Goal: Find specific page/section: Find specific page/section

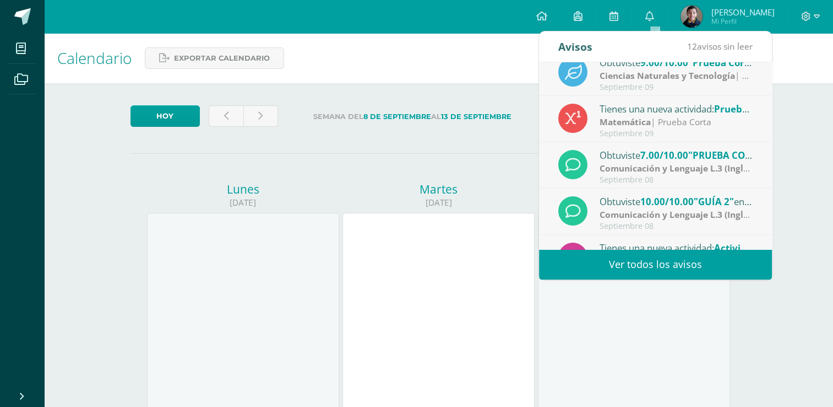
scroll to position [183, 0]
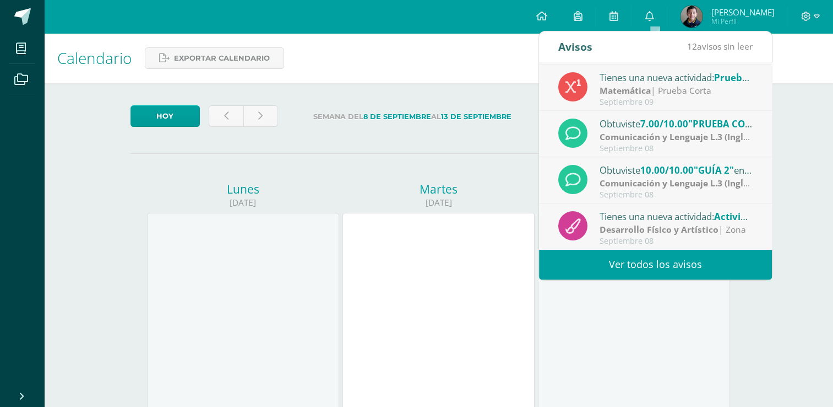
click at [671, 262] on link "Ver todos los avisos" at bounding box center [655, 264] width 233 height 30
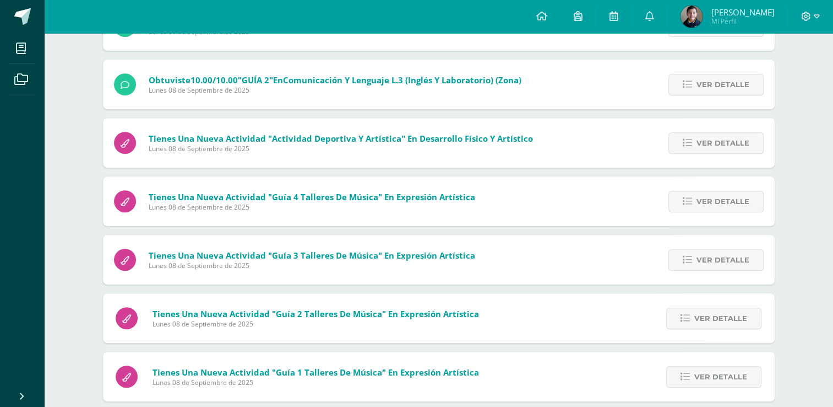
scroll to position [477, 0]
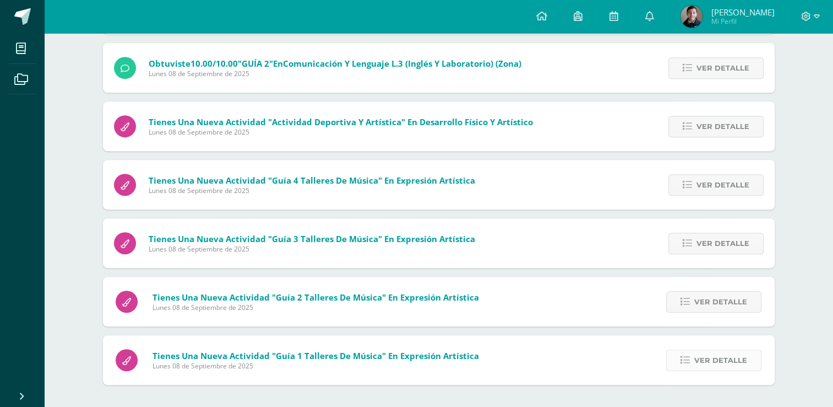
click at [707, 358] on span "Ver detalle" at bounding box center [721, 360] width 53 height 20
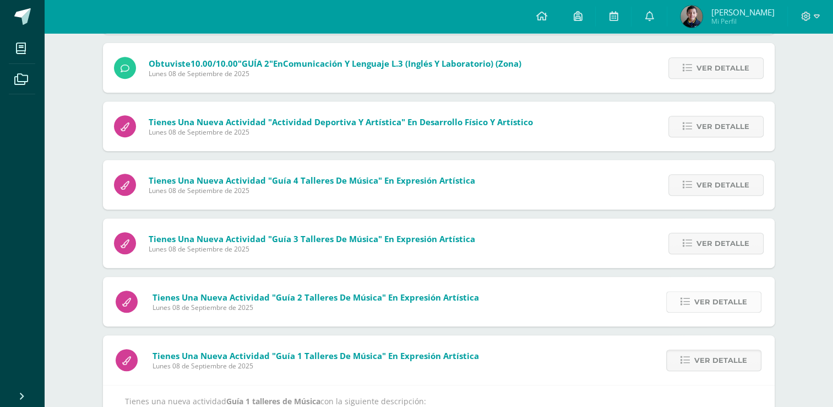
click at [718, 304] on span "Ver detalle" at bounding box center [721, 301] width 53 height 20
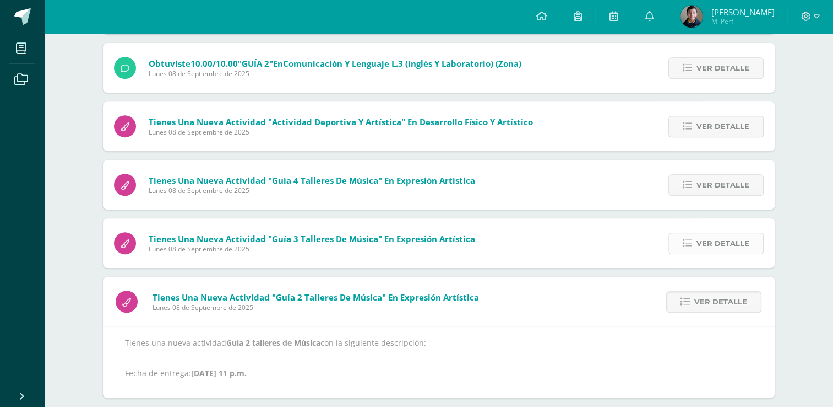
click at [727, 246] on span "Ver detalle" at bounding box center [723, 243] width 53 height 20
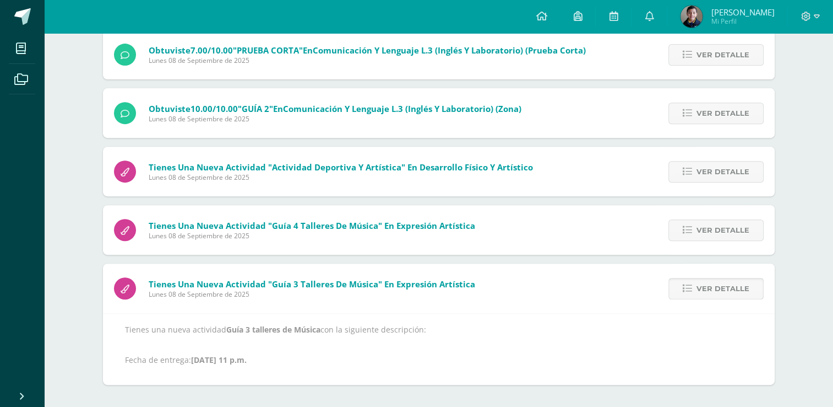
click at [728, 288] on span "Ver detalle" at bounding box center [723, 288] width 53 height 20
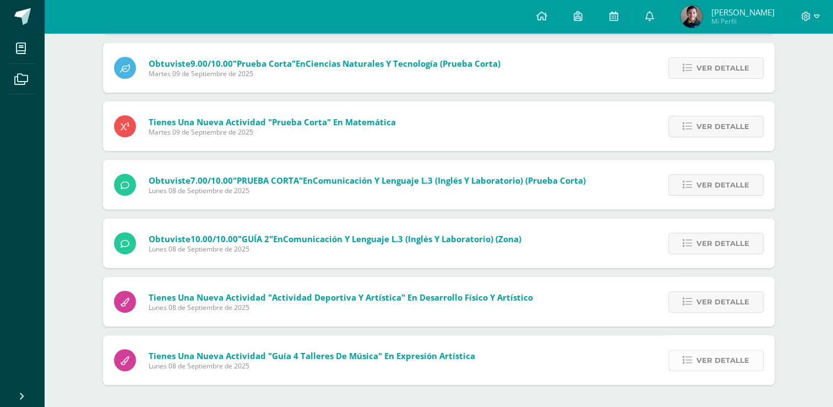
click at [724, 362] on span "Ver detalle" at bounding box center [723, 360] width 53 height 20
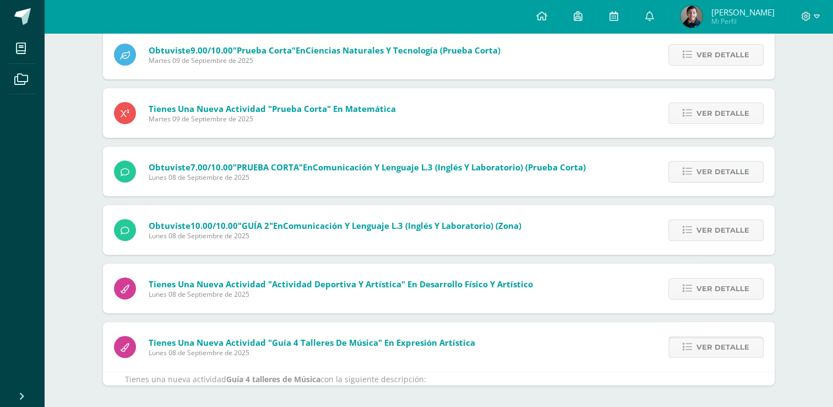
scroll to position [373, 0]
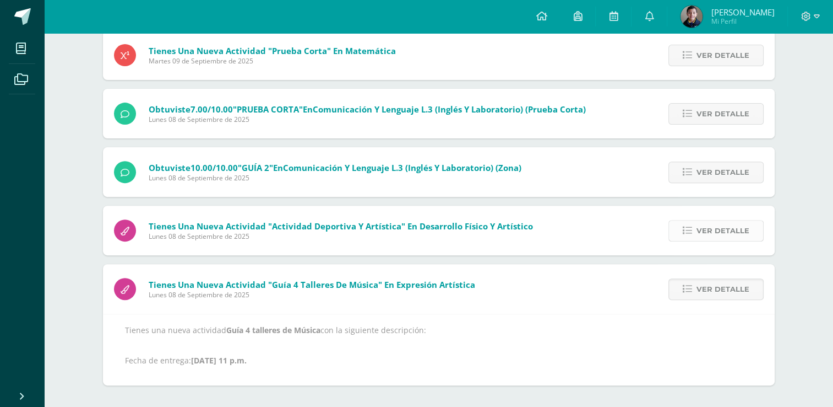
click at [738, 234] on span "Ver detalle" at bounding box center [723, 230] width 53 height 20
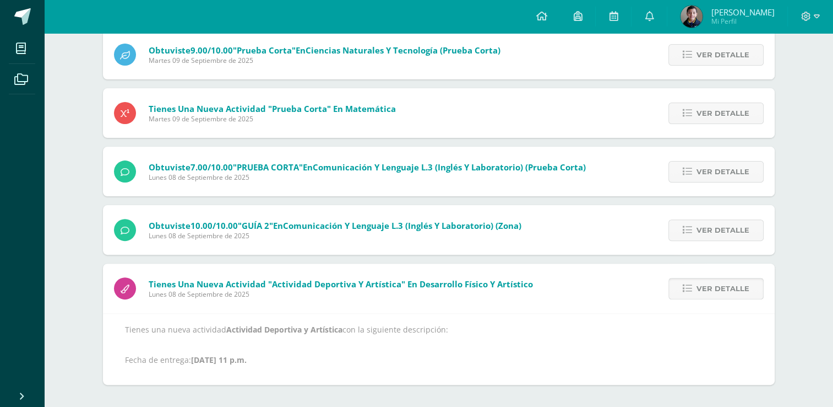
scroll to position [315, 0]
click at [704, 234] on span "Ver detalle" at bounding box center [723, 230] width 53 height 20
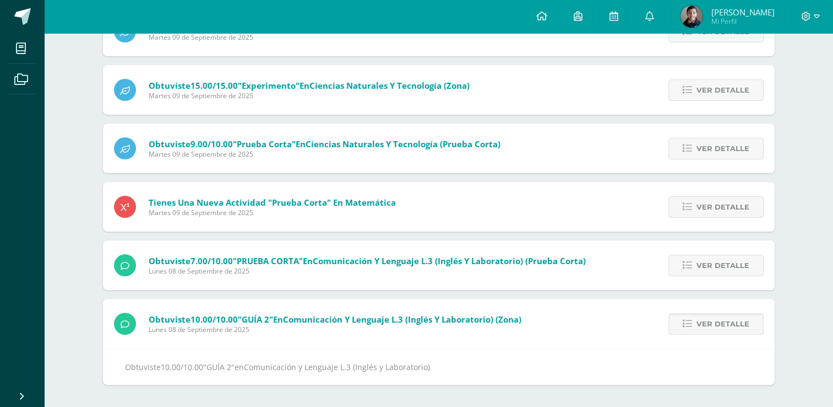
scroll to position [221, 0]
click at [670, 261] on div "Ver detalle" at bounding box center [713, 265] width 123 height 50
click at [683, 263] on link "Ver detalle" at bounding box center [716, 264] width 95 height 21
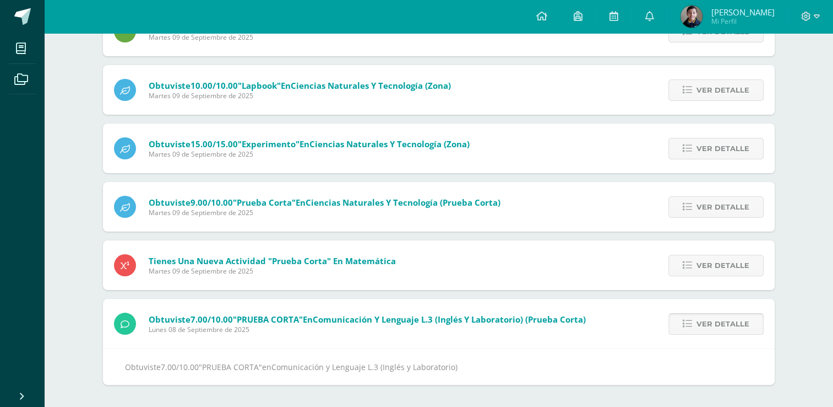
scroll to position [163, 0]
click at [698, 266] on span "Ver detalle" at bounding box center [723, 265] width 53 height 20
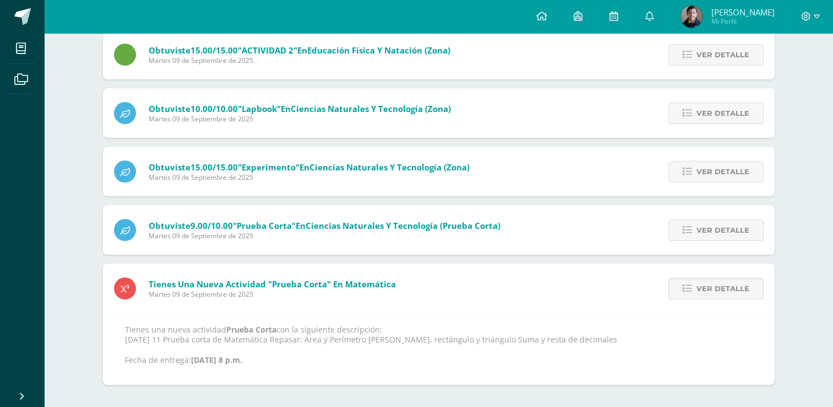
scroll to position [139, 0]
click at [713, 236] on span "Ver detalle" at bounding box center [723, 230] width 53 height 20
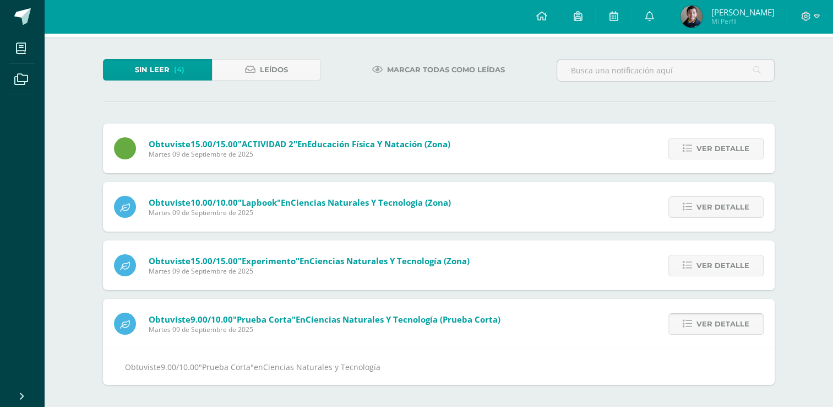
scroll to position [46, 0]
click at [736, 275] on link "Ver detalle" at bounding box center [716, 264] width 95 height 21
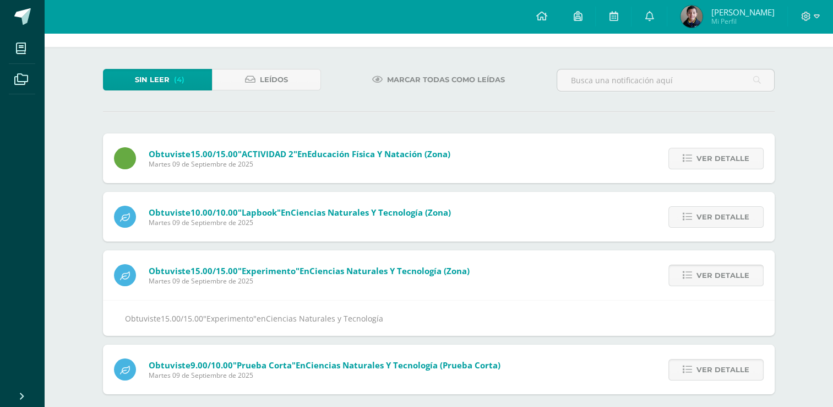
scroll to position [0, 0]
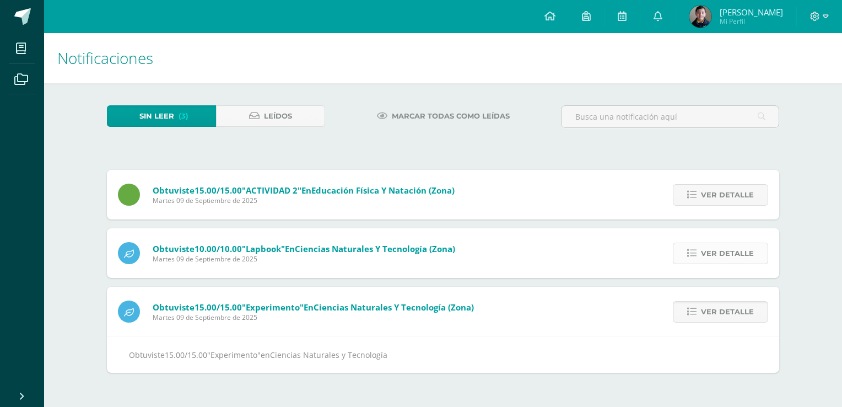
click at [741, 257] on span "Ver detalle" at bounding box center [727, 253] width 53 height 20
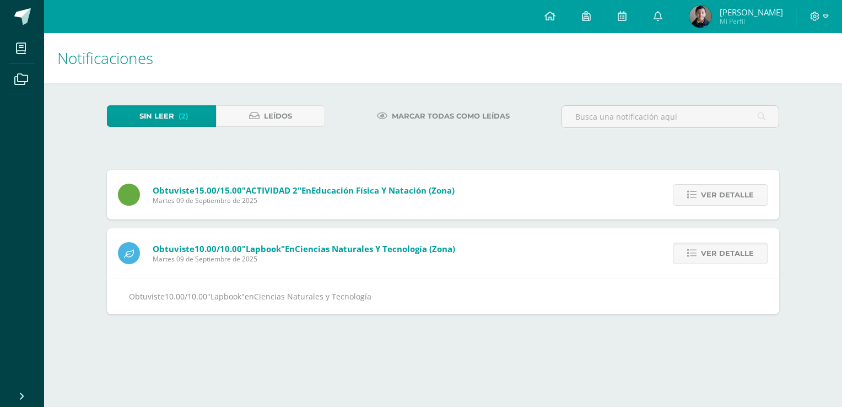
click at [725, 221] on div "Obtuviste 15.00/15.00 "ACTIVIDAD 2" en Educación Física y Natación (Zona) Marte…" at bounding box center [443, 242] width 672 height 144
click at [730, 205] on div "Ver detalle" at bounding box center [717, 195] width 123 height 50
click at [738, 192] on span "Ver detalle" at bounding box center [727, 195] width 53 height 20
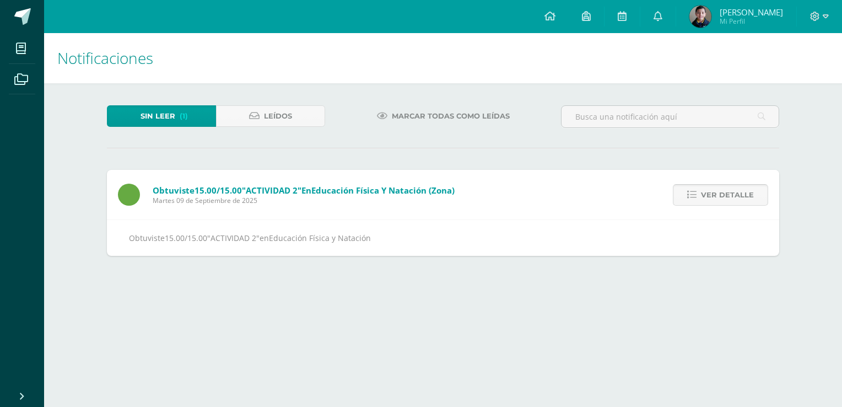
click at [738, 193] on span "Ver detalle" at bounding box center [727, 195] width 53 height 20
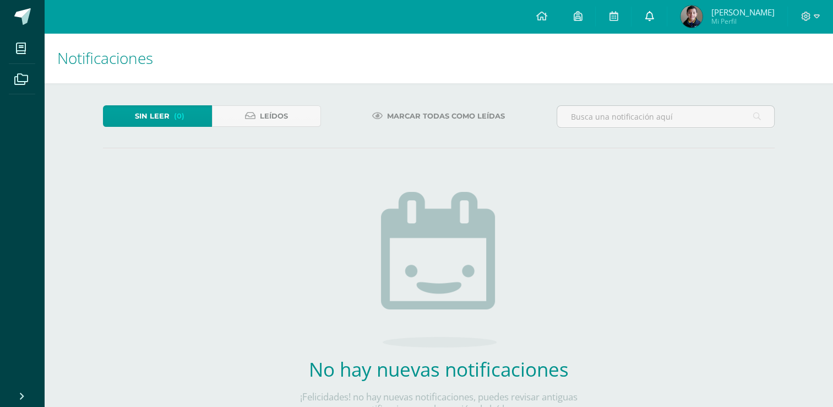
click at [659, 8] on link at bounding box center [649, 16] width 35 height 33
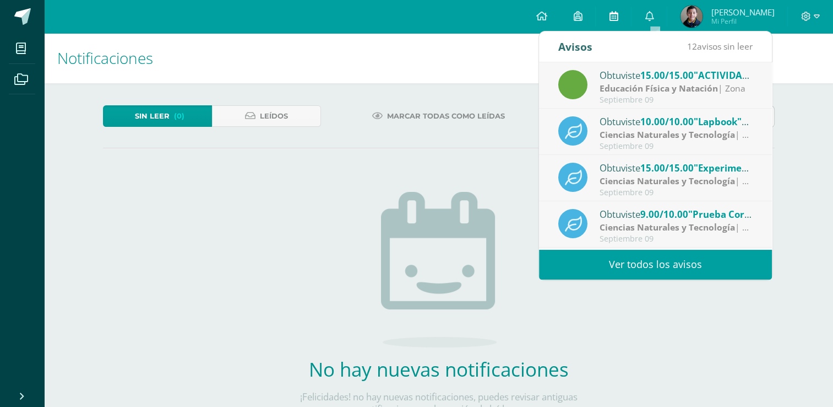
click at [617, 12] on icon at bounding box center [613, 16] width 9 height 10
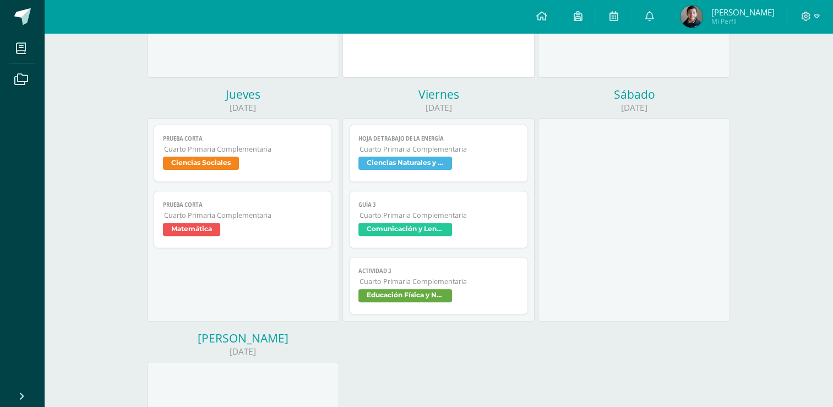
scroll to position [344, 0]
